Goal: Transaction & Acquisition: Purchase product/service

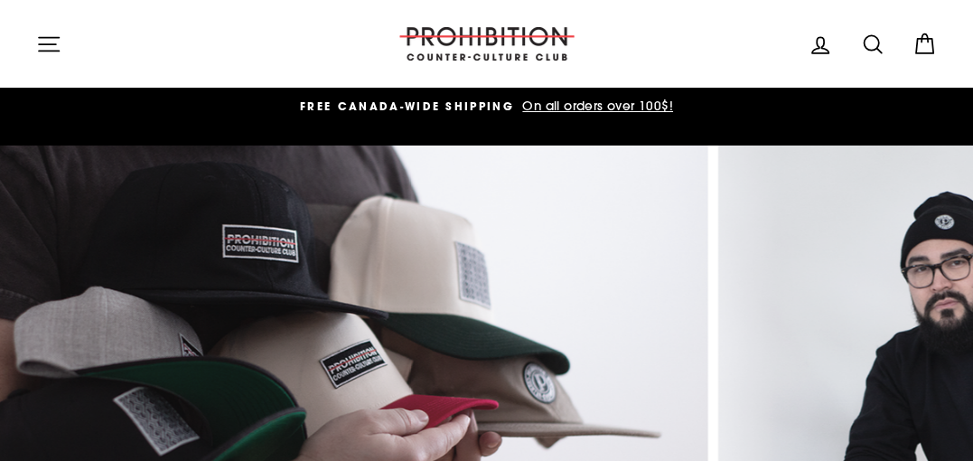
click at [44, 45] on icon "button" at bounding box center [48, 44] width 25 height 25
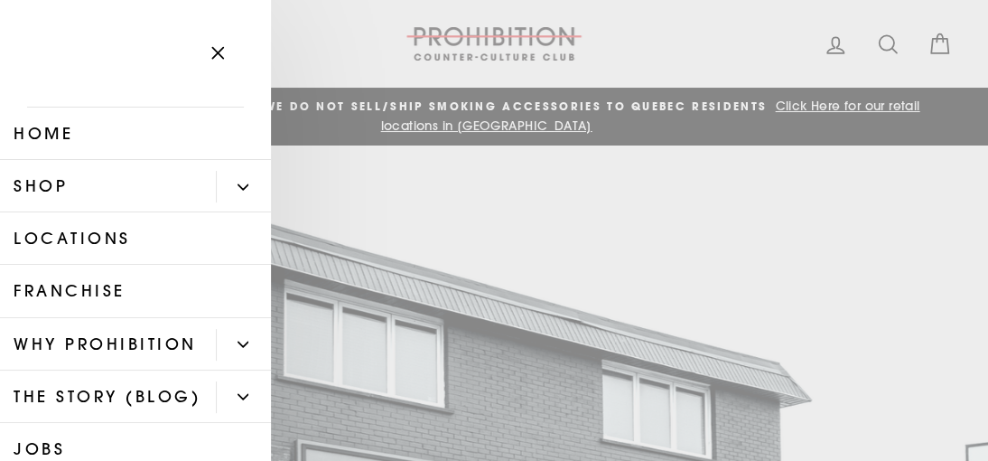
click at [238, 182] on icon "Primary" at bounding box center [243, 187] width 11 height 11
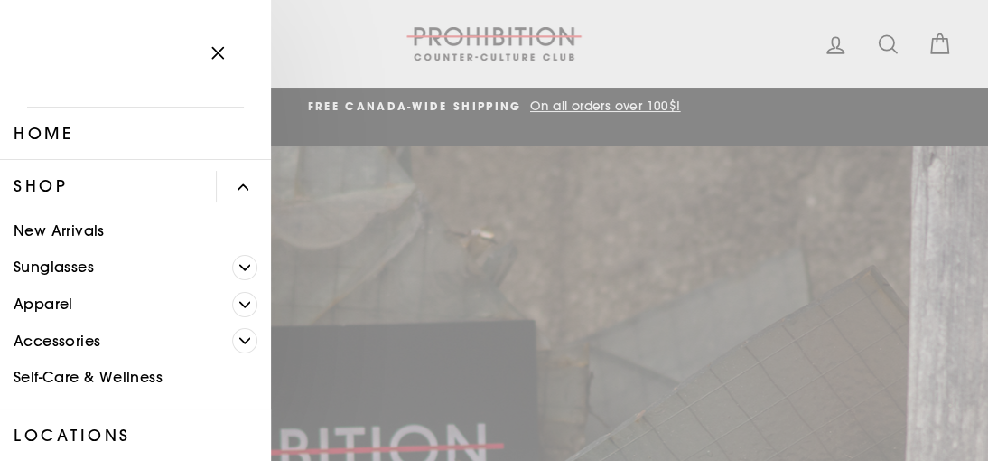
click at [56, 337] on link "Accessories" at bounding box center [116, 340] width 232 height 37
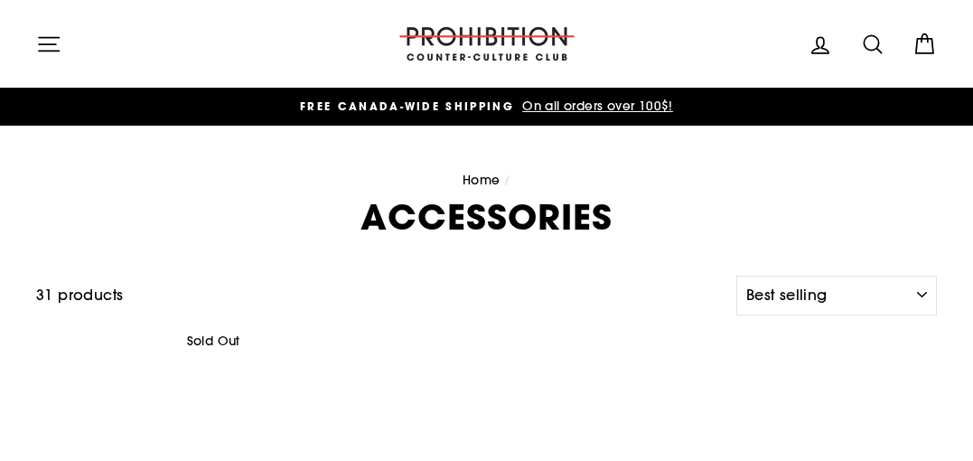
select select "best-selling"
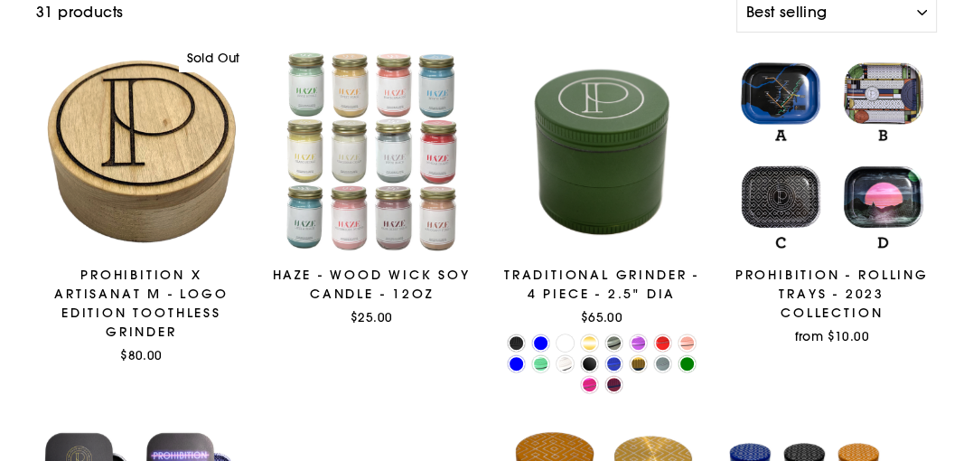
scroll to position [278, 0]
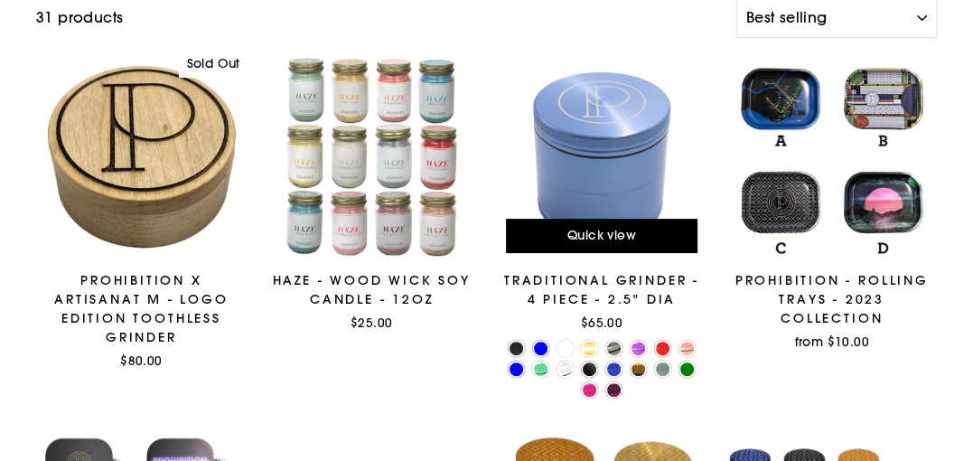
click at [609, 150] on div at bounding box center [602, 156] width 210 height 210
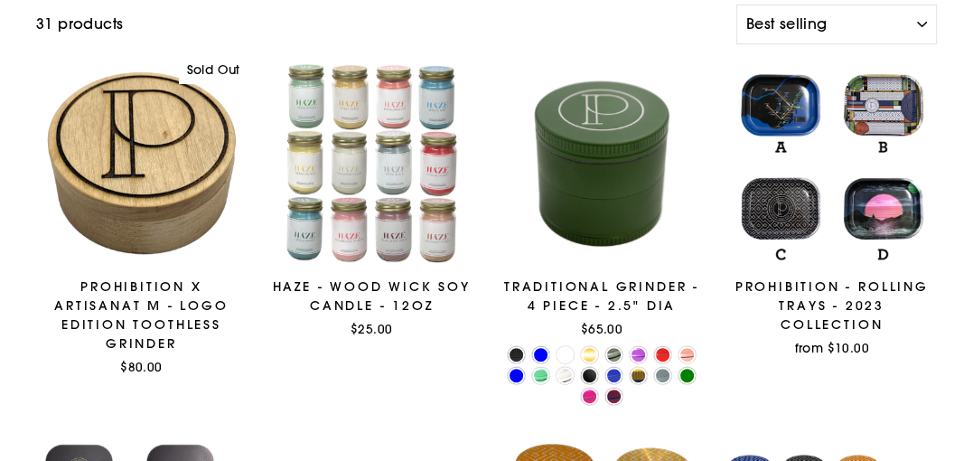
scroll to position [300, 0]
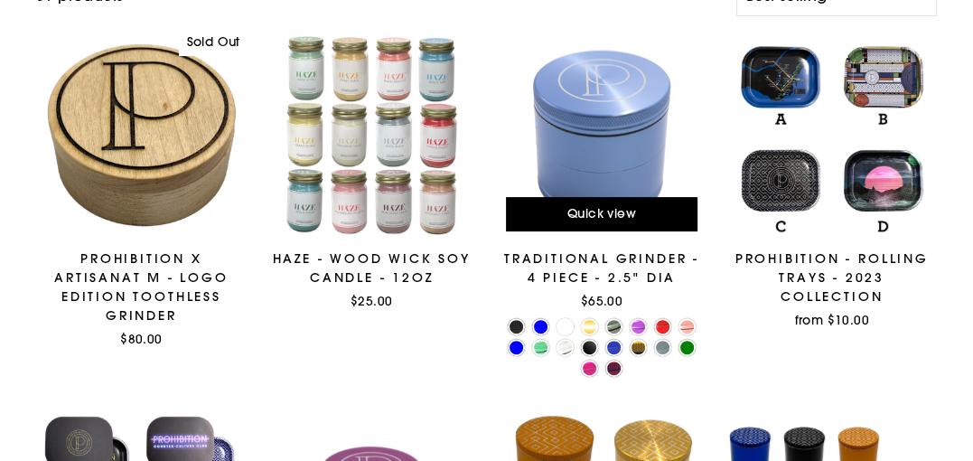
click at [600, 138] on div at bounding box center [602, 135] width 210 height 210
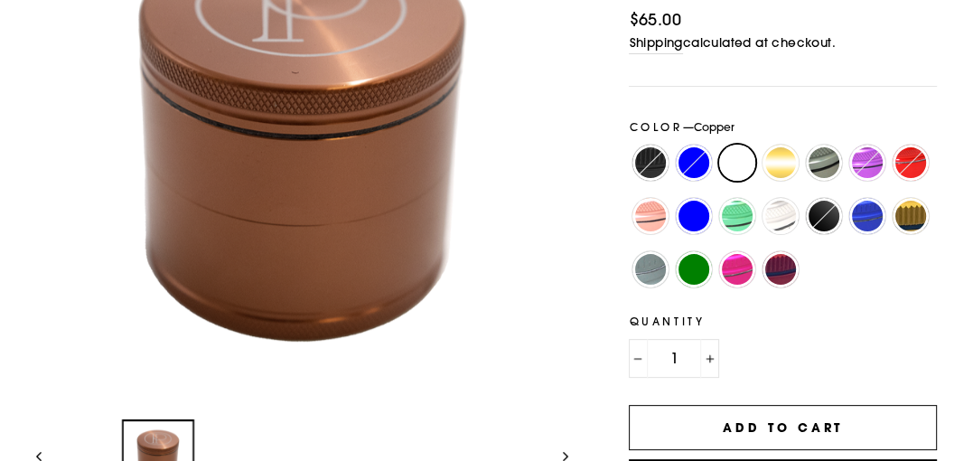
scroll to position [167, 0]
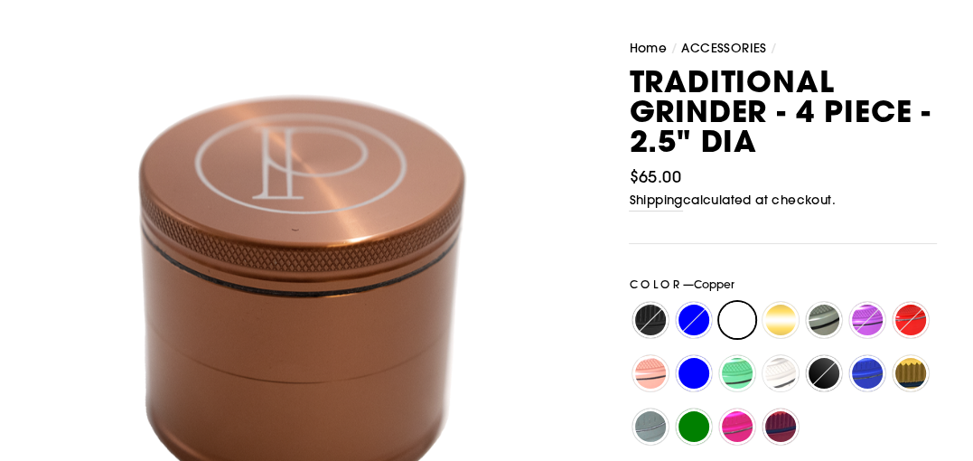
scroll to position [310, 0]
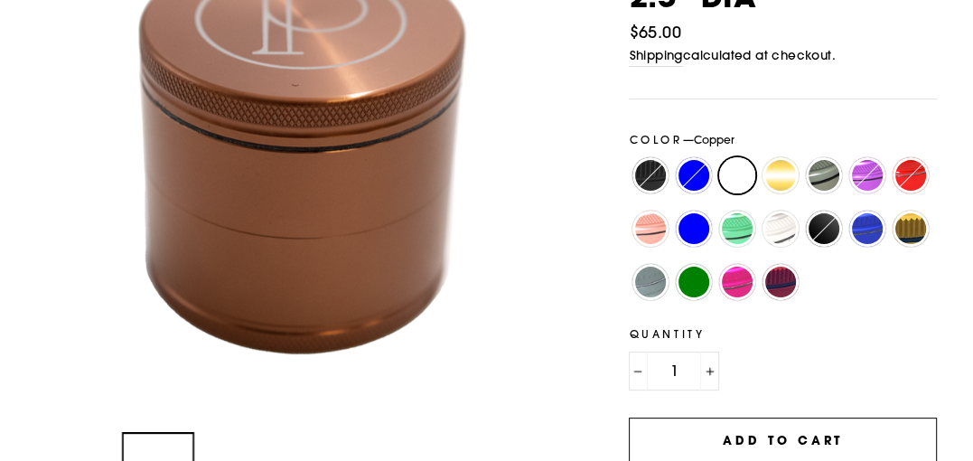
click at [688, 285] on label "Matte Green" at bounding box center [694, 282] width 36 height 36
click at [673, 265] on input "Matte Green" at bounding box center [672, 264] width 1 height 1
radio input "true"
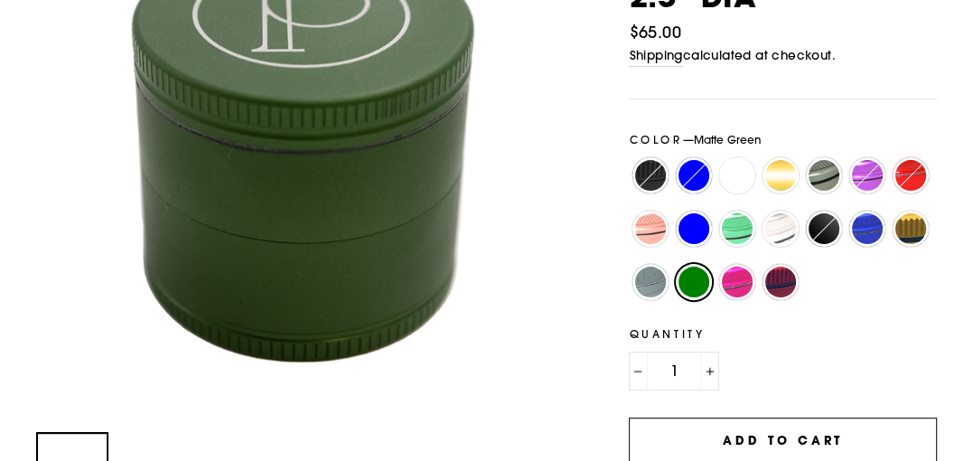
click at [643, 277] on label "[PERSON_NAME]" at bounding box center [650, 282] width 36 height 36
click at [630, 265] on input "[PERSON_NAME]" at bounding box center [629, 264] width 1 height 1
radio input "true"
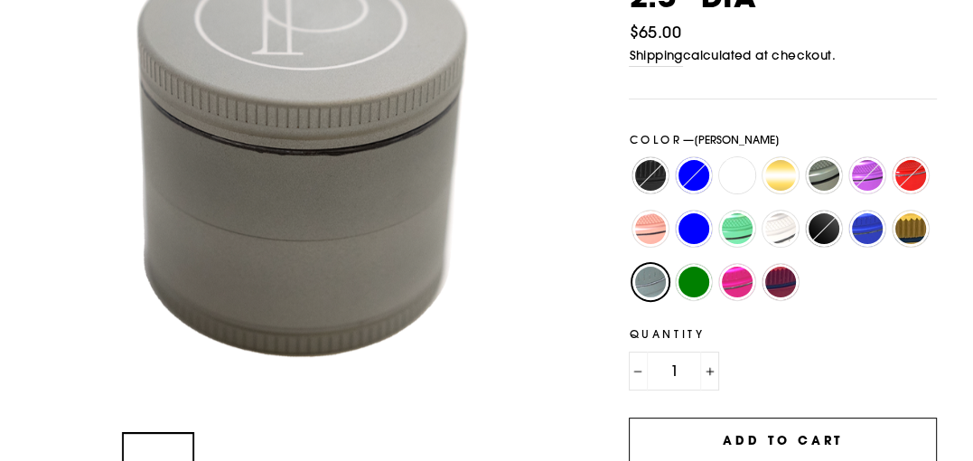
click at [690, 175] on label "Blue" at bounding box center [694, 175] width 36 height 36
click at [673, 158] on input "Blue" at bounding box center [672, 157] width 1 height 1
radio input "true"
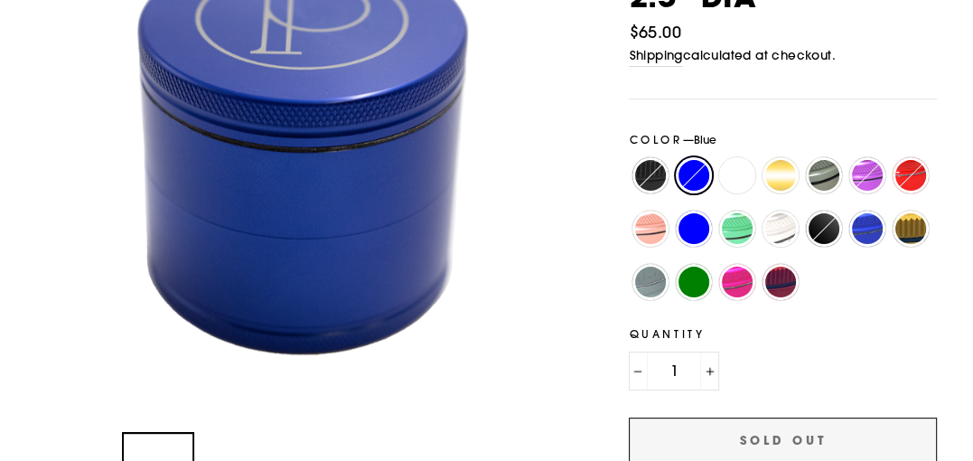
click at [646, 176] on label "Black" at bounding box center [650, 175] width 36 height 36
click at [630, 158] on input "Black" at bounding box center [629, 157] width 1 height 1
radio input "true"
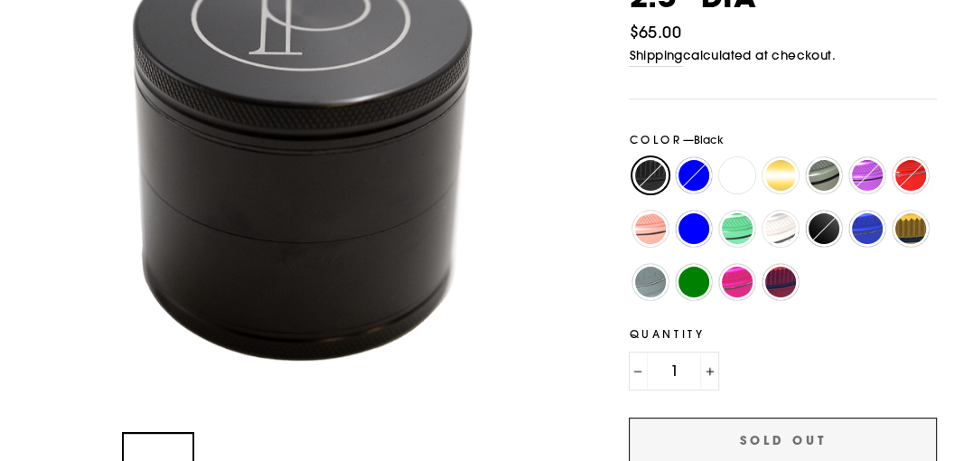
click at [828, 172] on label "Gray" at bounding box center [824, 175] width 36 height 36
click at [803, 158] on input "Gray" at bounding box center [802, 157] width 1 height 1
radio input "true"
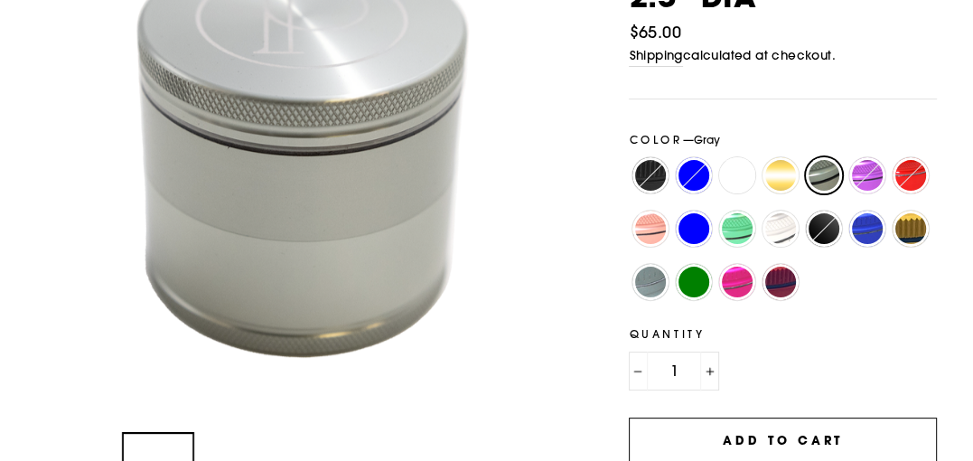
click at [865, 226] on label "Matte Blue" at bounding box center [867, 228] width 36 height 36
click at [846, 211] on input "Matte Blue" at bounding box center [845, 210] width 1 height 1
radio input "true"
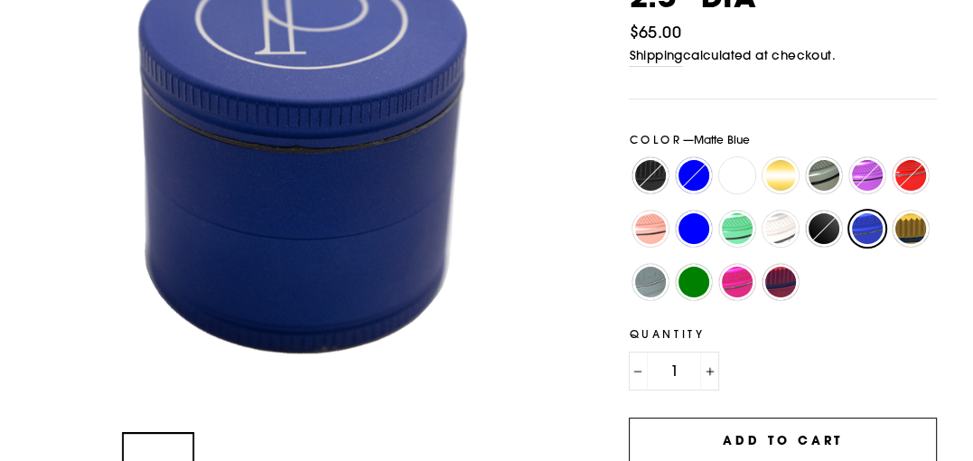
click at [820, 232] on label "Matte Black" at bounding box center [824, 228] width 36 height 36
click at [803, 211] on input "Matte Black" at bounding box center [802, 210] width 1 height 1
radio input "true"
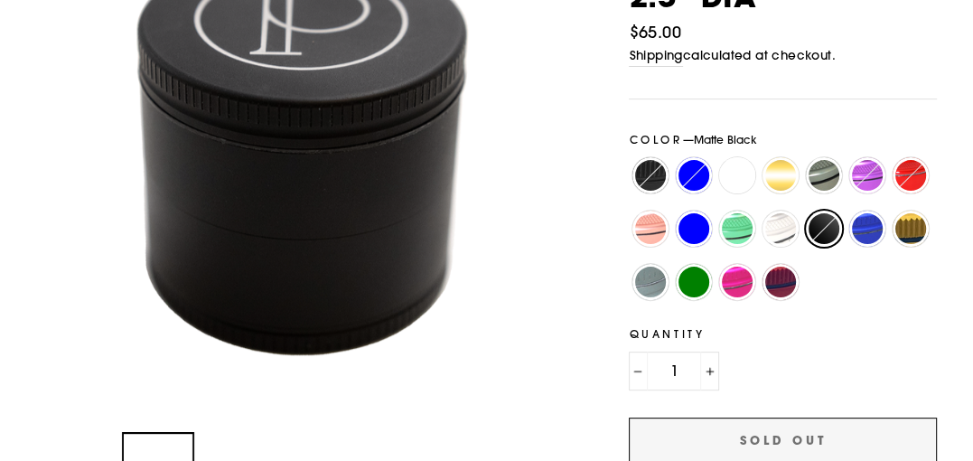
click at [821, 172] on label "Gray" at bounding box center [824, 175] width 36 height 36
click at [803, 158] on input "Gray" at bounding box center [802, 157] width 1 height 1
radio input "true"
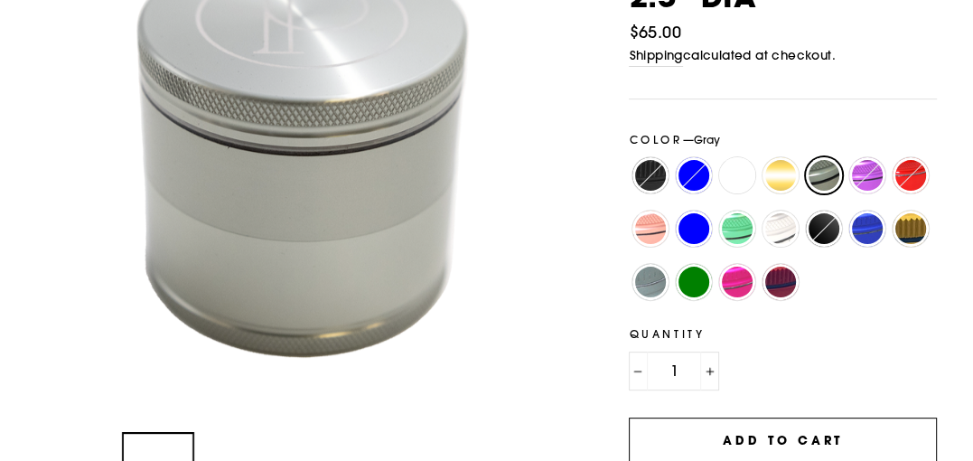
click at [643, 287] on label "[PERSON_NAME]" at bounding box center [650, 282] width 36 height 36
click at [630, 265] on input "[PERSON_NAME]" at bounding box center [629, 264] width 1 height 1
radio input "true"
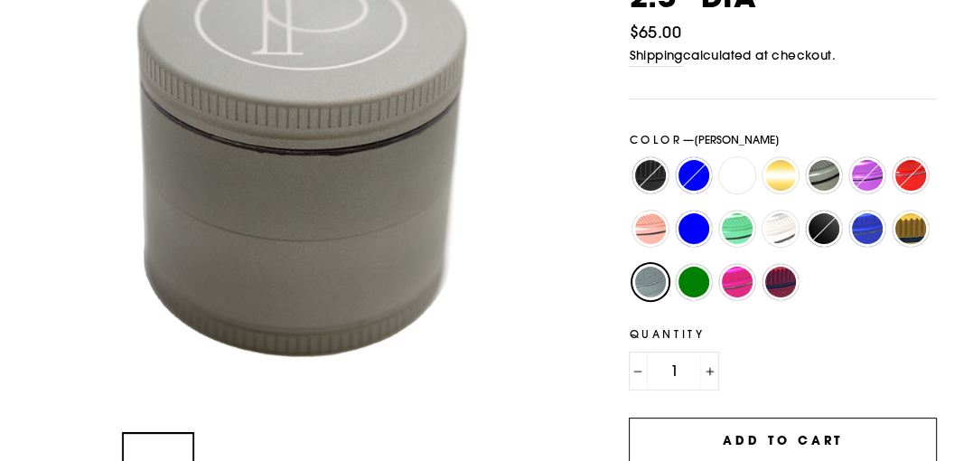
click at [824, 174] on label "Gray" at bounding box center [824, 175] width 36 height 36
click at [803, 158] on input "Gray" at bounding box center [802, 157] width 1 height 1
radio input "true"
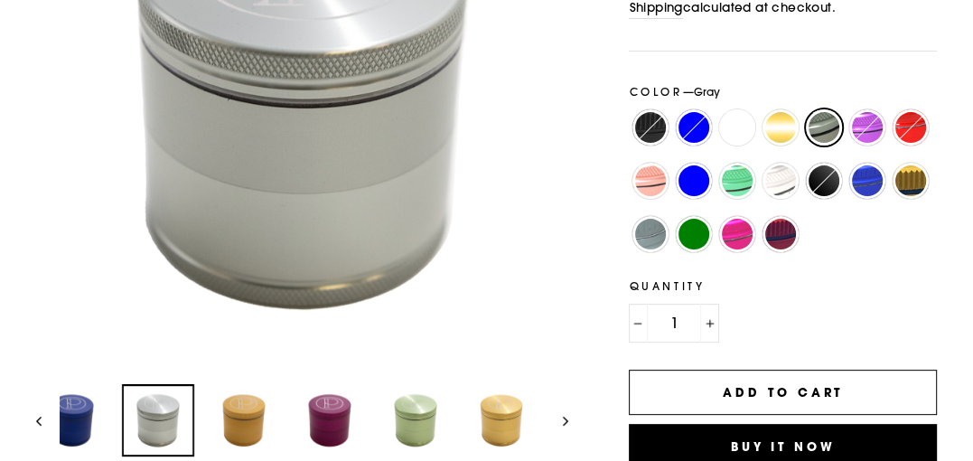
scroll to position [498, 0]
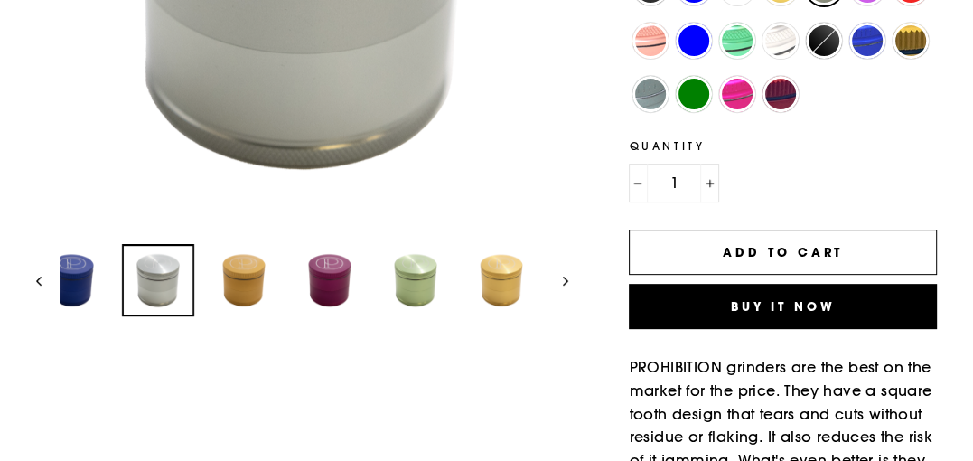
click at [566, 284] on button "Next" at bounding box center [557, 280] width 23 height 72
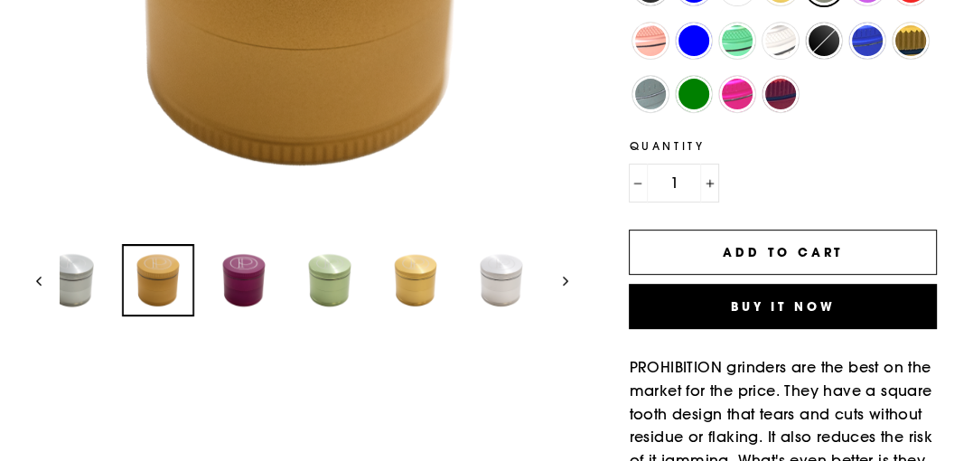
click at [564, 279] on icon "Next" at bounding box center [565, 280] width 5 height 9
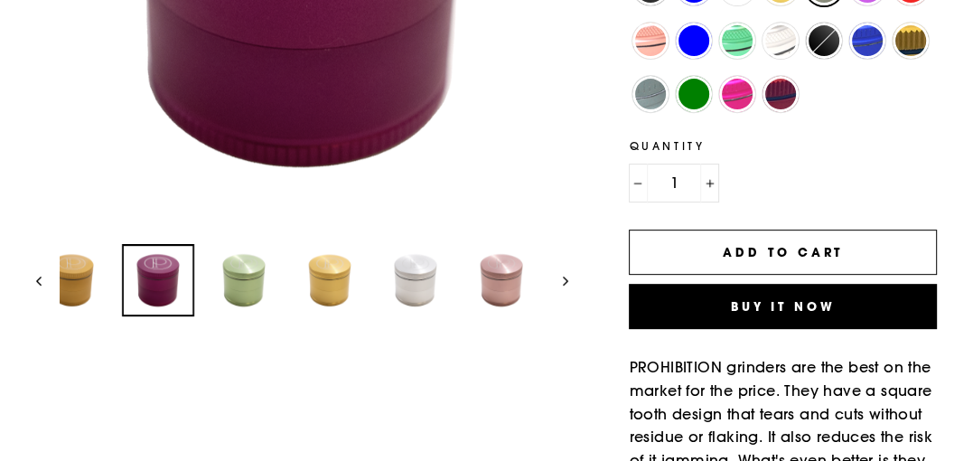
click at [564, 279] on icon "Next" at bounding box center [565, 280] width 5 height 9
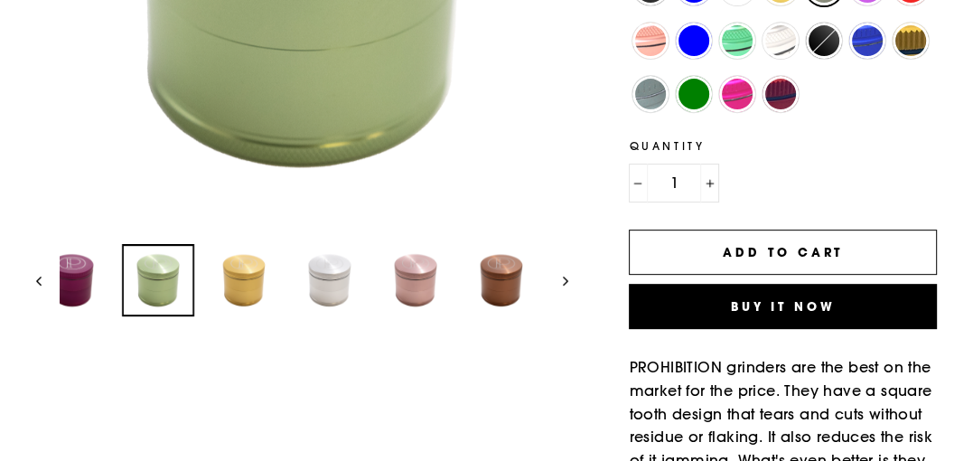
click at [564, 279] on icon "Next" at bounding box center [565, 280] width 5 height 9
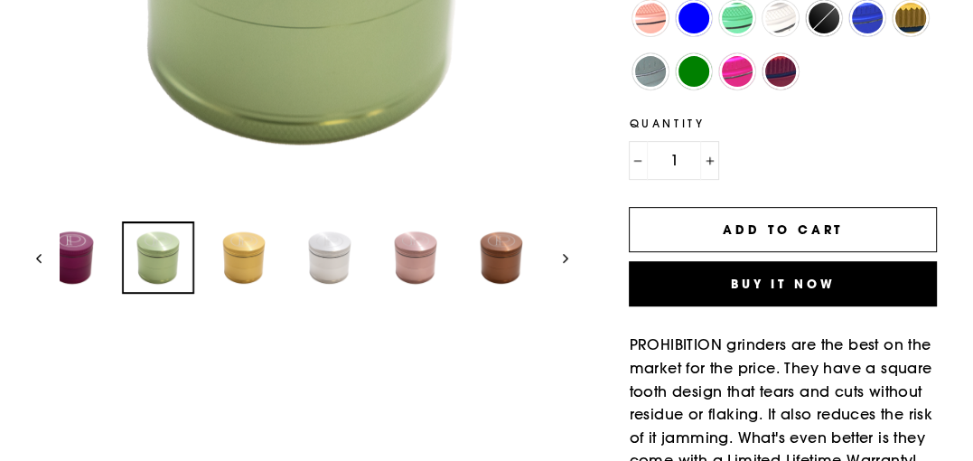
scroll to position [506, 0]
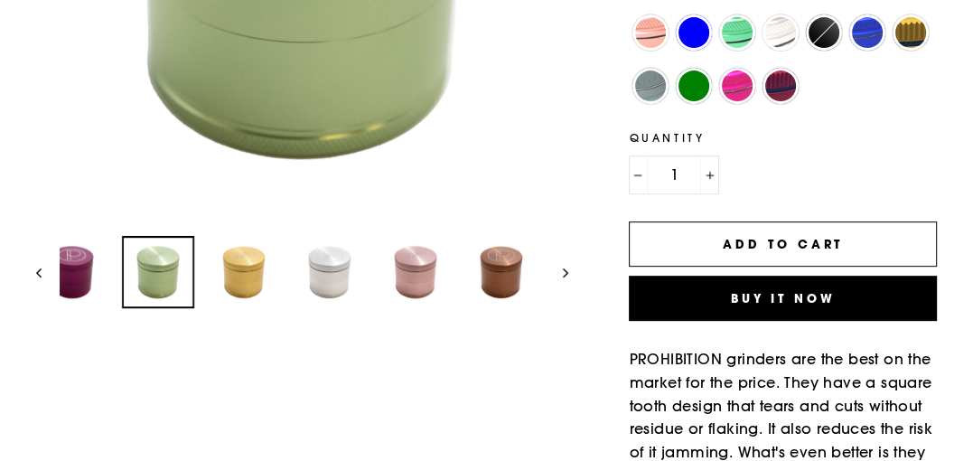
click at [564, 270] on icon "Next" at bounding box center [565, 272] width 5 height 9
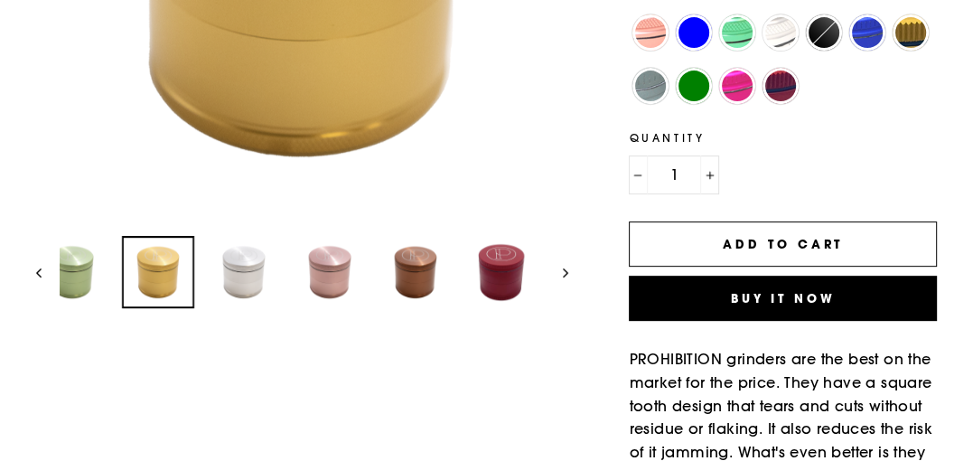
click at [564, 270] on icon "Next" at bounding box center [565, 272] width 5 height 9
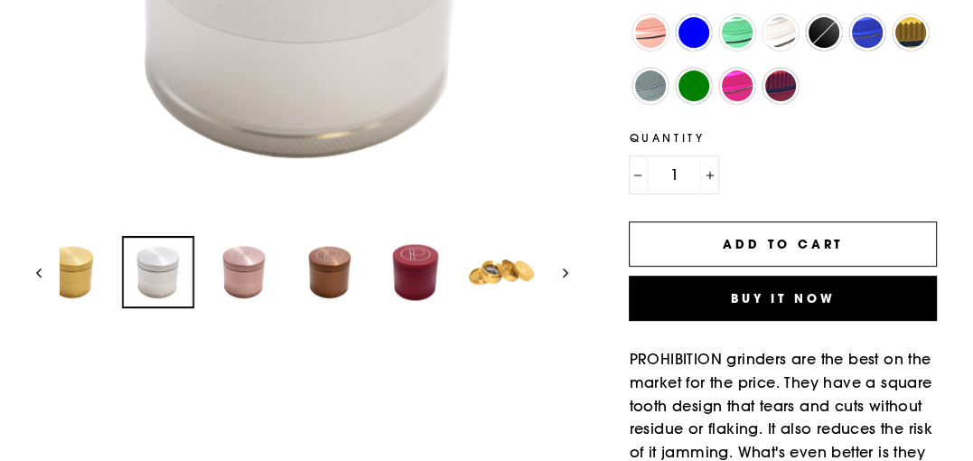
click at [564, 270] on icon "Next" at bounding box center [565, 272] width 5 height 9
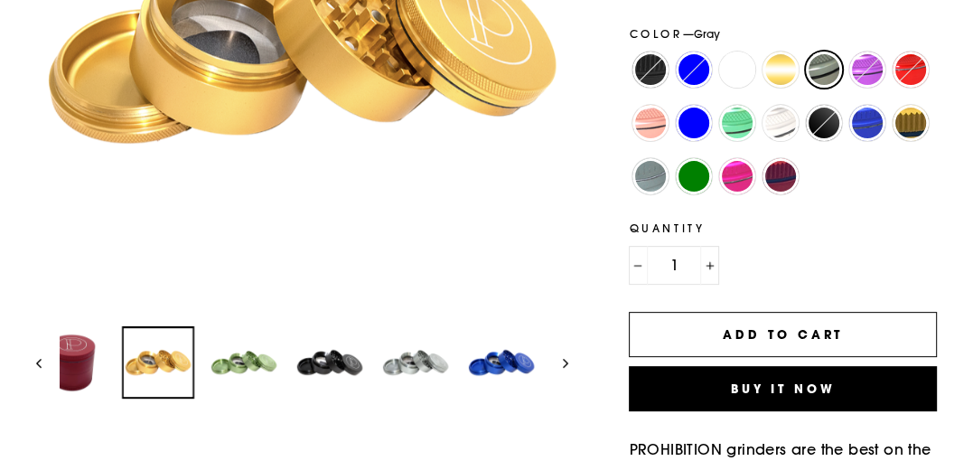
scroll to position [470, 0]
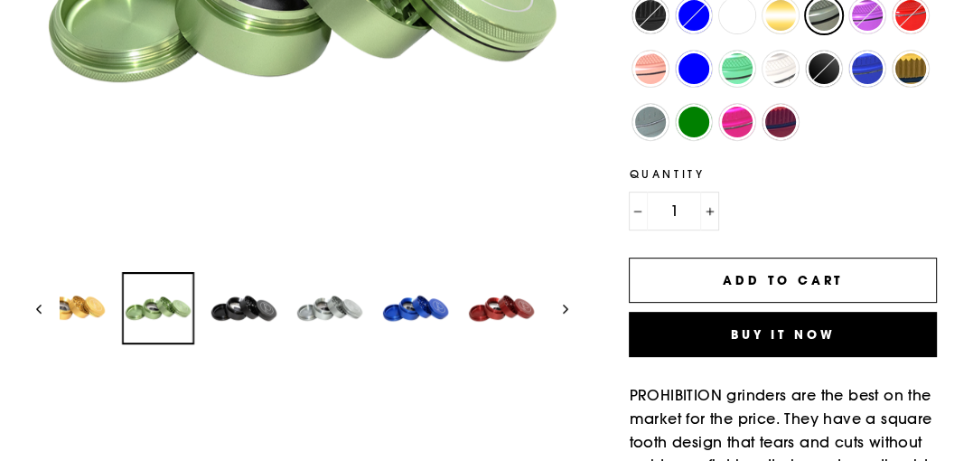
click at [192, 309] on img at bounding box center [158, 308] width 69 height 69
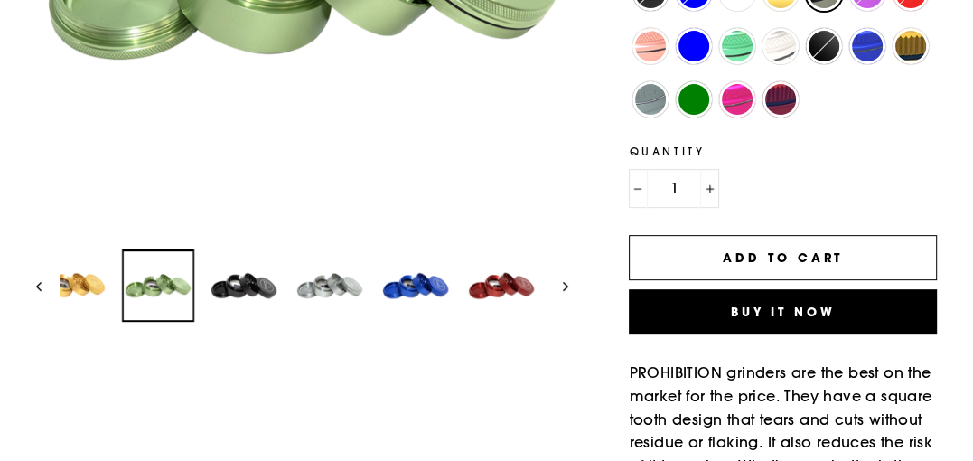
scroll to position [508, 0]
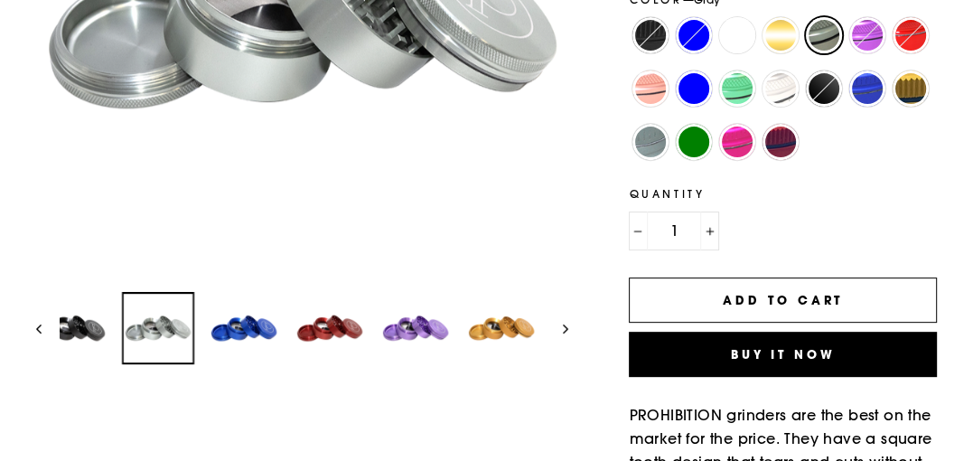
scroll to position [415, 0]
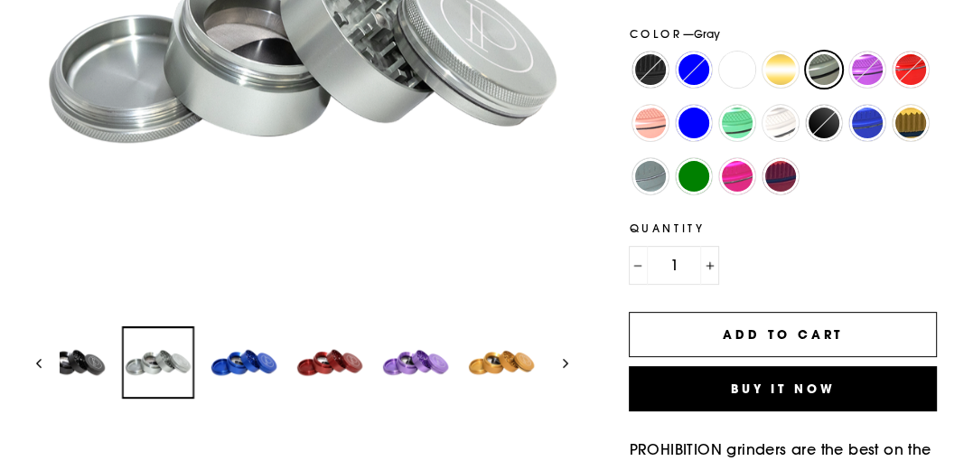
click at [562, 361] on button "Next" at bounding box center [557, 362] width 23 height 72
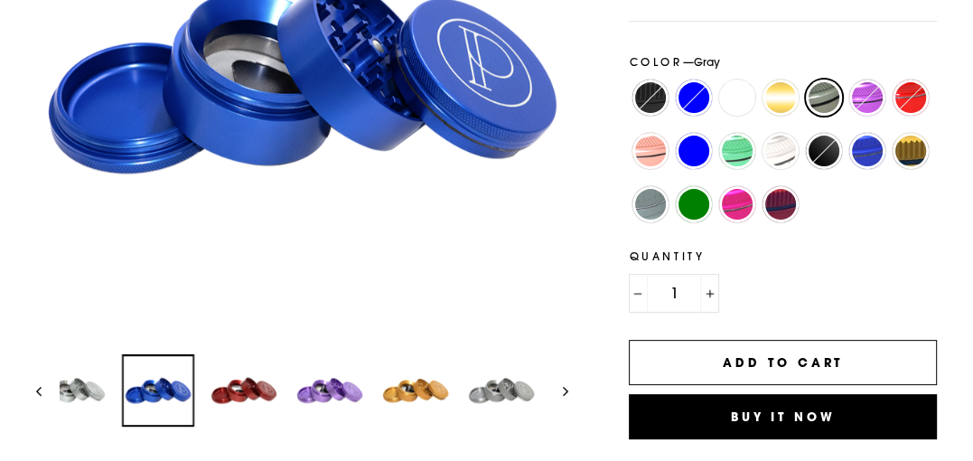
scroll to position [352, 0]
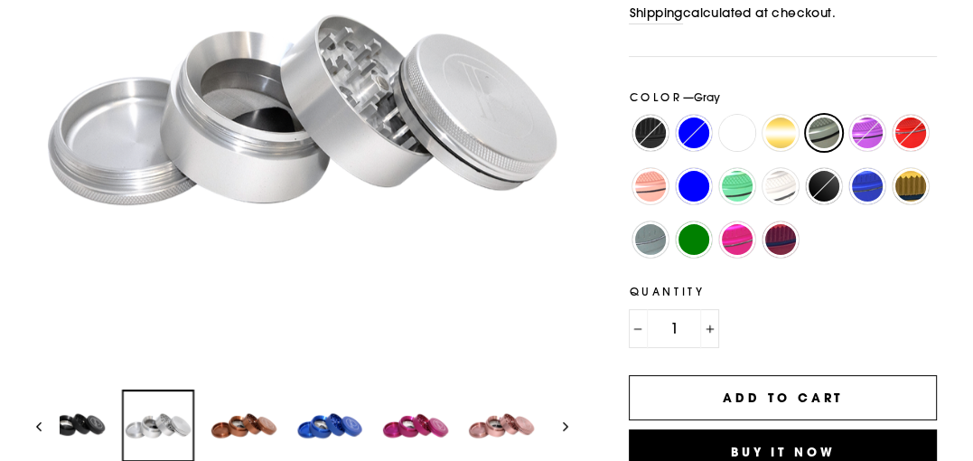
click at [192, 420] on img at bounding box center [158, 425] width 69 height 69
click at [29, 425] on div "Close (esc) Close (esc) Close (esc) Close (esc) Close (esc) Close (esc) Close (…" at bounding box center [292, 152] width 552 height 619
click at [35, 421] on div "Close (esc) Close (esc) Close (esc) Close (esc) Close (esc) Close (esc) Close (…" at bounding box center [292, 152] width 552 height 619
click at [40, 425] on icon "Previous" at bounding box center [38, 426] width 5 height 9
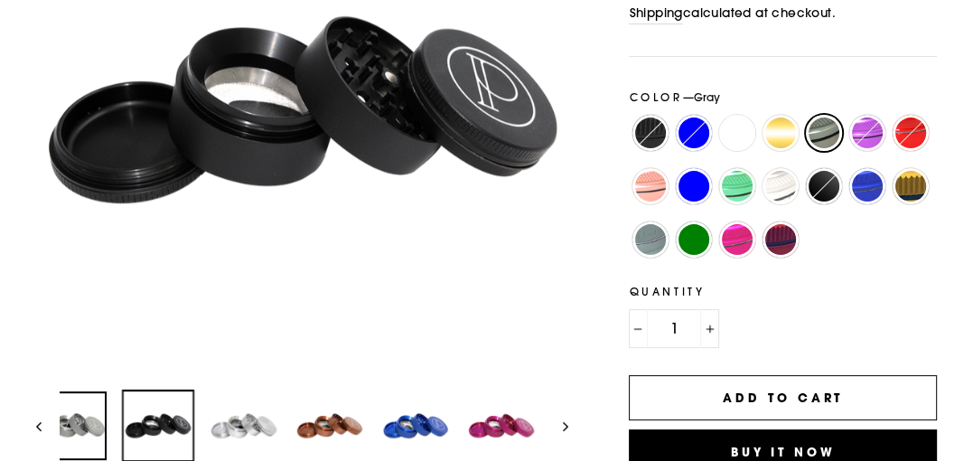
click at [81, 417] on img at bounding box center [72, 425] width 69 height 69
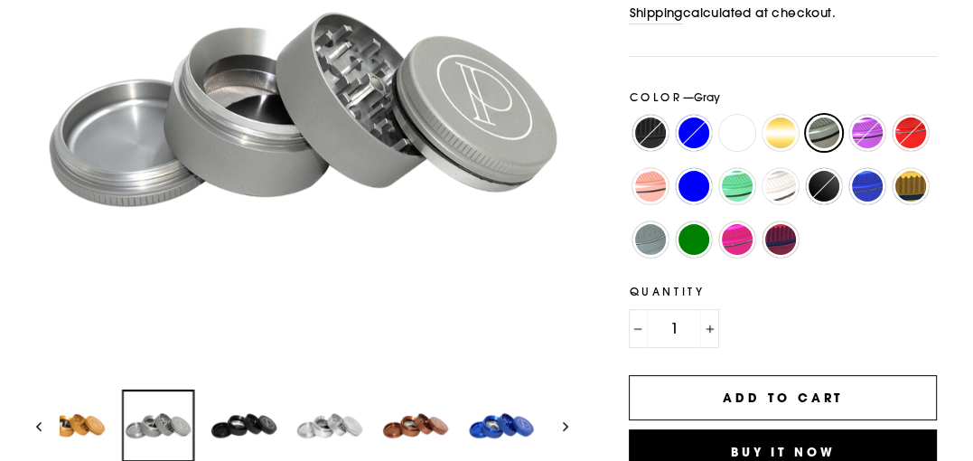
click at [565, 425] on icon "Next" at bounding box center [566, 426] width 5 height 9
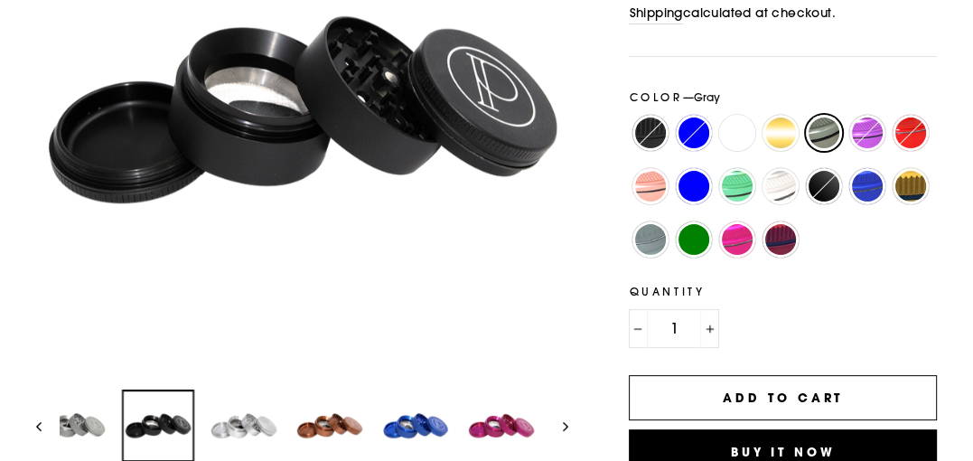
click at [565, 425] on icon "Next" at bounding box center [566, 426] width 5 height 9
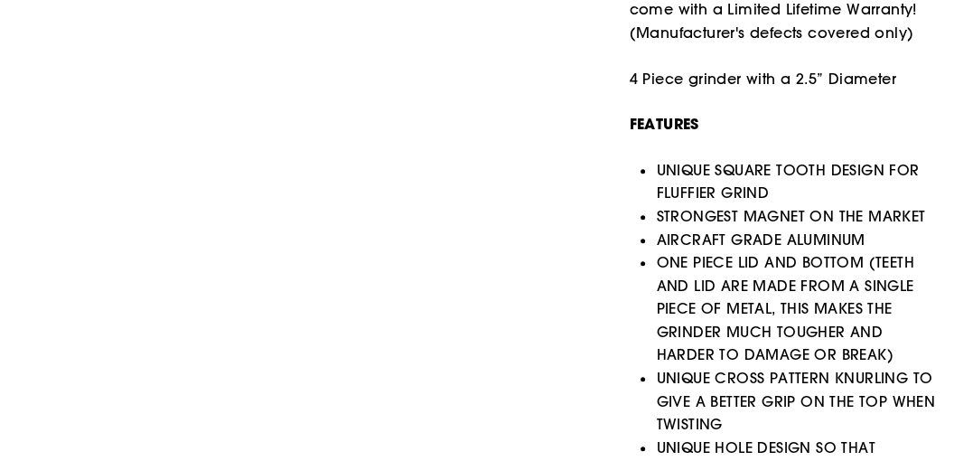
scroll to position [1005, 0]
